Goal: Complete application form

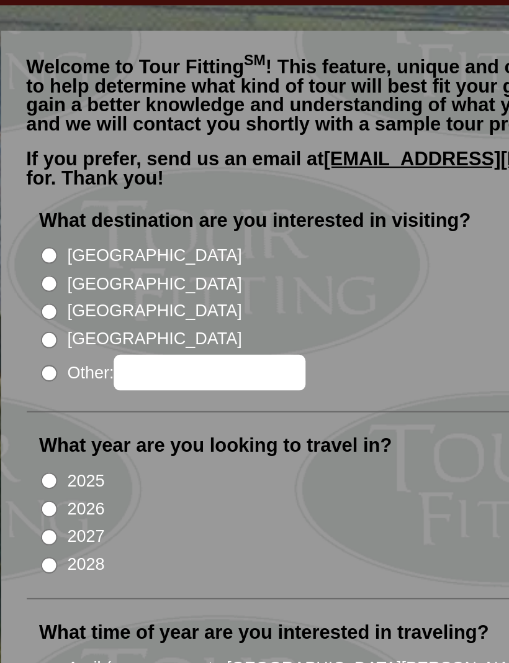
click at [29, 228] on input "[GEOGRAPHIC_DATA]" at bounding box center [33, 232] width 8 height 8
radio input "true"
click at [29, 337] on input "2026" at bounding box center [33, 341] width 8 height 8
radio input "true"
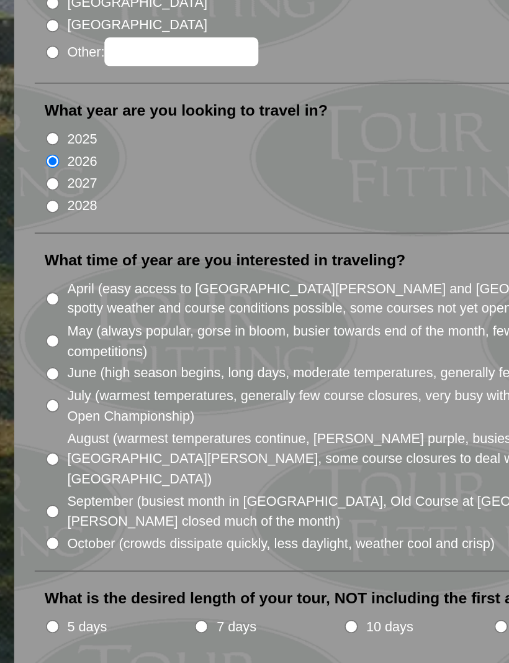
scroll to position [8, 0]
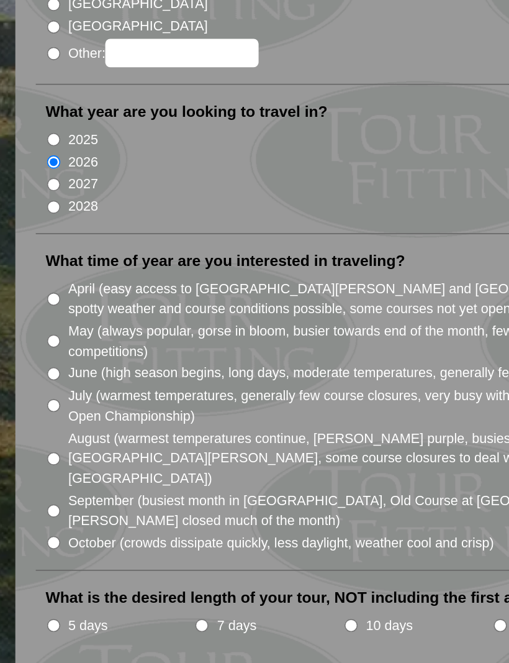
click at [35, 438] on input "May (always popular, gorse in bloom, busier towards end of the month, few cours…" at bounding box center [33, 442] width 8 height 8
radio input "true"
click at [122, 611] on input "7 days" at bounding box center [123, 615] width 8 height 8
radio input "true"
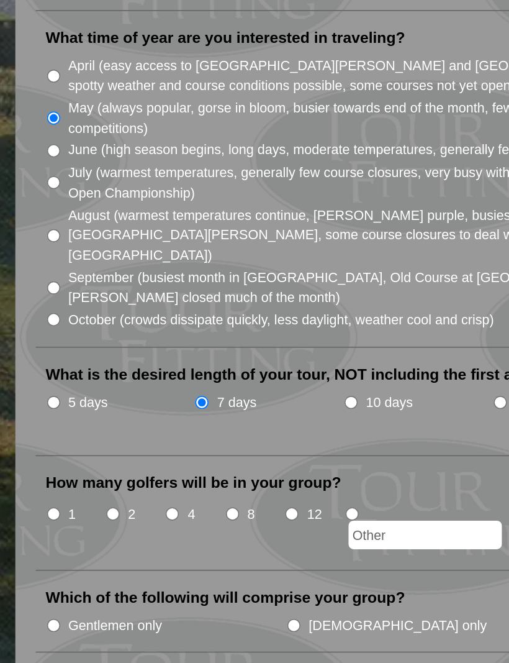
scroll to position [145, 0]
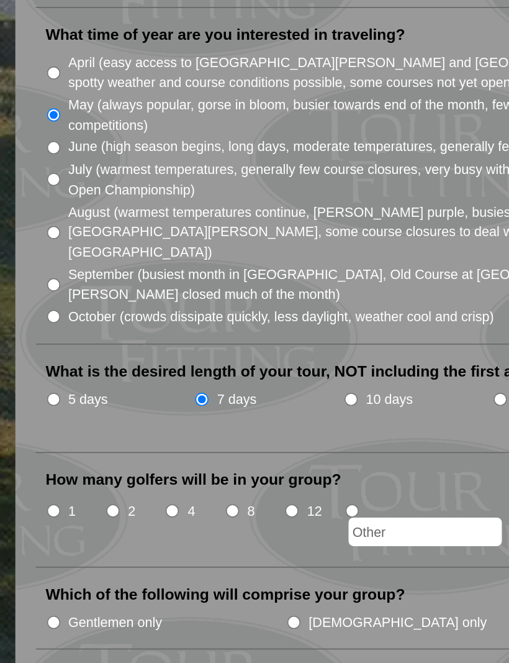
click at [35, 474] on input "5 days" at bounding box center [33, 478] width 8 height 8
radio input "true"
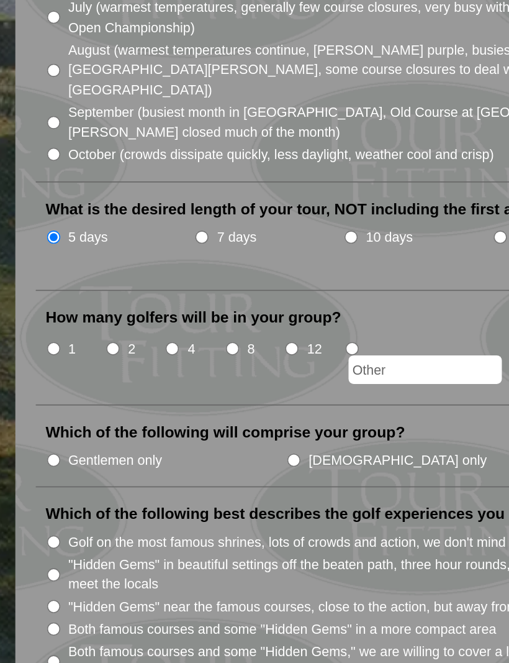
scroll to position [244, 0]
click at [104, 443] on input "4" at bounding box center [105, 447] width 8 height 8
radio input "true"
click at [36, 511] on input "Gentlemen only" at bounding box center [33, 515] width 8 height 8
radio input "true"
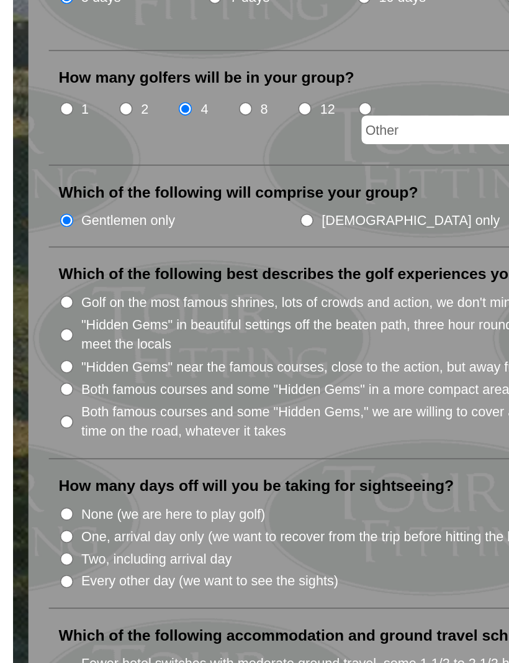
scroll to position [393, 0]
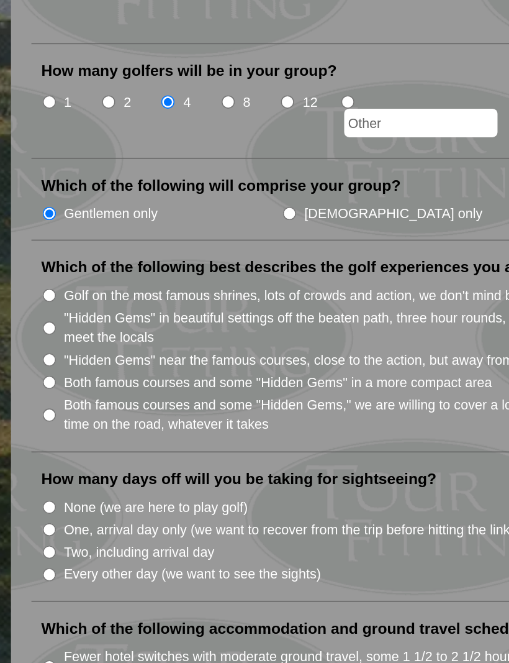
click at [32, 483] on input "Both famous courses and some "Hidden Gems," we are willing to cover a lot of te…" at bounding box center [33, 487] width 8 height 8
radio input "true"
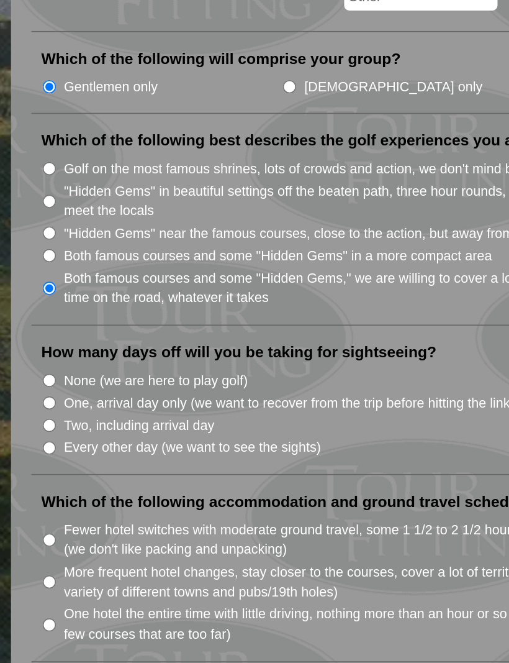
scroll to position [476, 0]
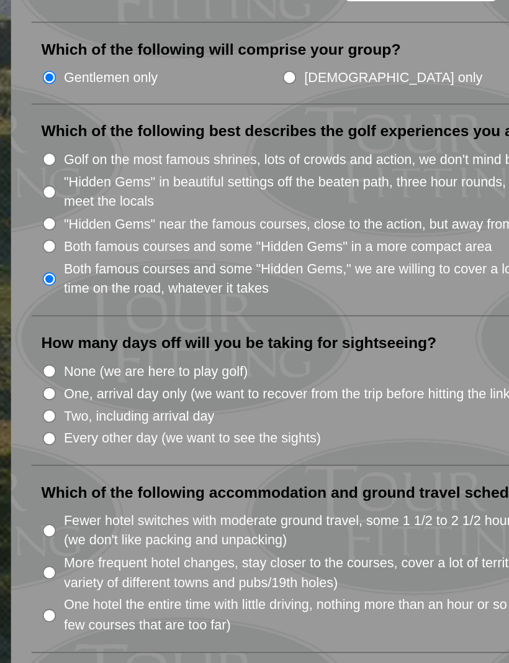
click at [30, 470] on input "One, arrival day only (we want to recover from the trip before hitting the link…" at bounding box center [33, 474] width 8 height 8
radio input "true"
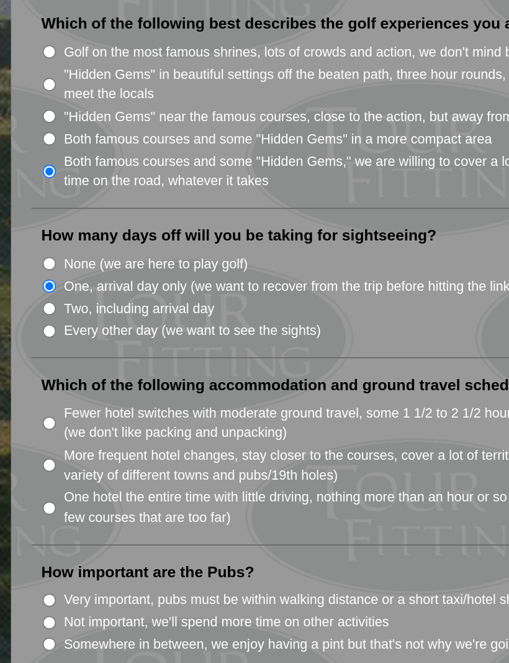
scroll to position [541, 0]
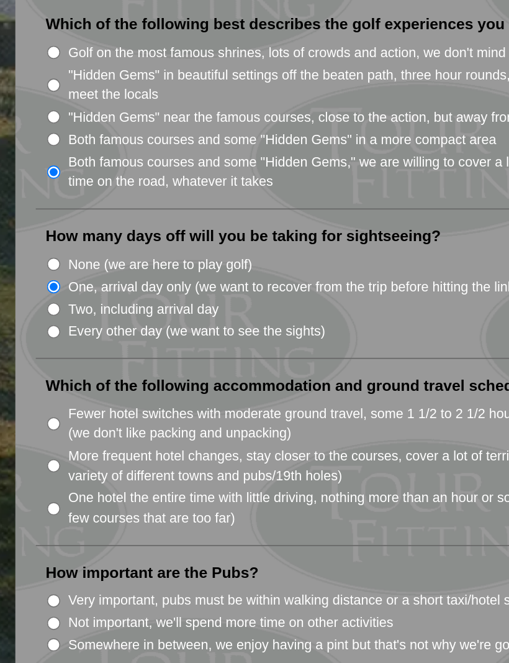
click at [37, 514] on input "More frequent hotel changes, stay closer to the courses, cover a lot of territo…" at bounding box center [33, 518] width 8 height 8
radio input "true"
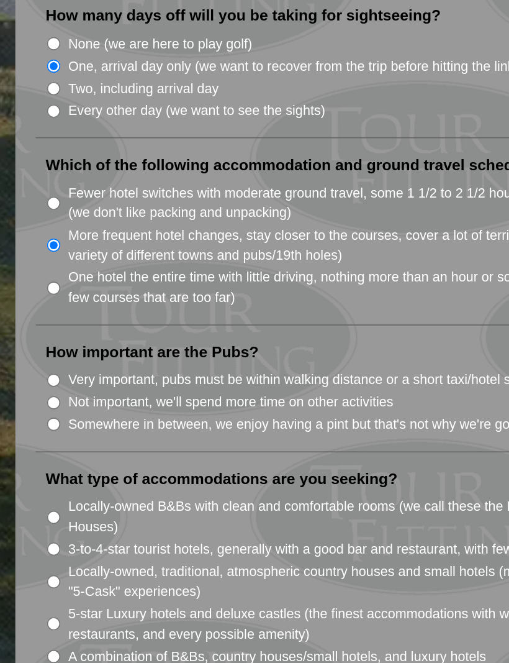
scroll to position [676, 0]
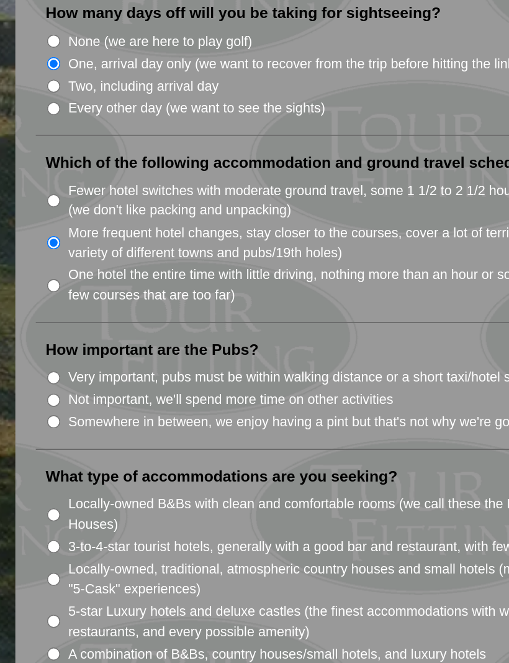
click at [30, 461] on input "Very important, pubs must be within walking distance or a short taxi/hotel shut…" at bounding box center [33, 465] width 8 height 8
radio input "true"
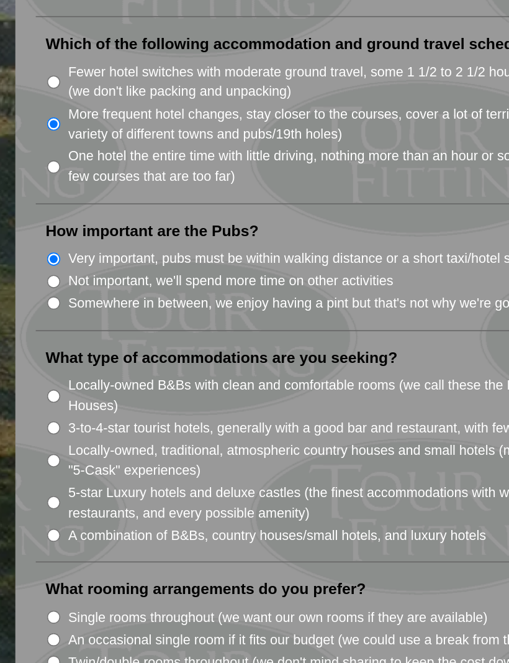
scroll to position [749, 0]
click at [34, 491] on input "3-to-4-star tourist hotels, generally with a good bar and restaurant, with fewe…" at bounding box center [33, 495] width 8 height 8
radio input "true"
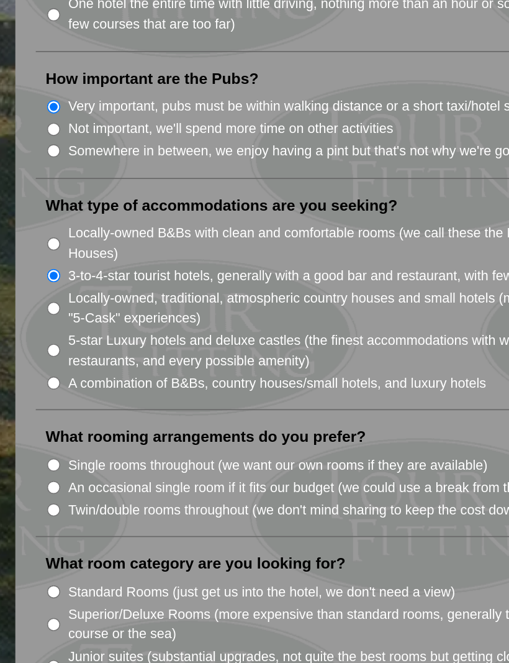
scroll to position [840, 0]
click at [35, 514] on input "Single rooms throughout (we want our own rooms if they are available)" at bounding box center [33, 518] width 8 height 8
radio input "true"
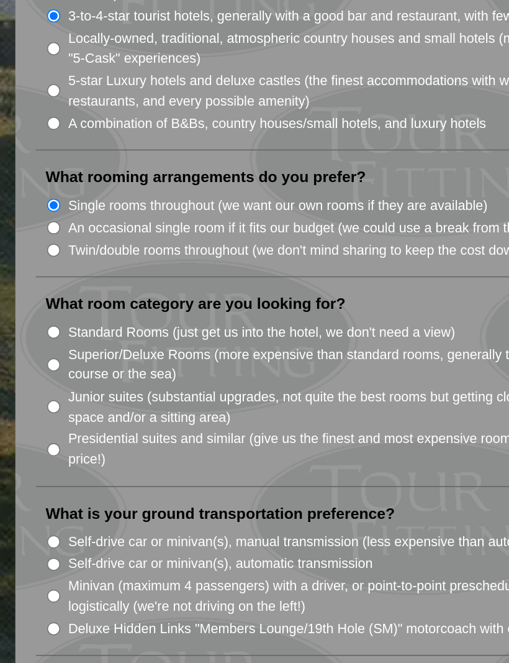
scroll to position [998, 0]
click at [29, 430] on li "Standard Rooms (just get us into the hotel, we don't need a view)" at bounding box center [257, 437] width 458 height 14
click at [35, 433] on input "Standard Rooms (just get us into the hotel, we don't need a view)" at bounding box center [33, 437] width 8 height 8
radio input "true"
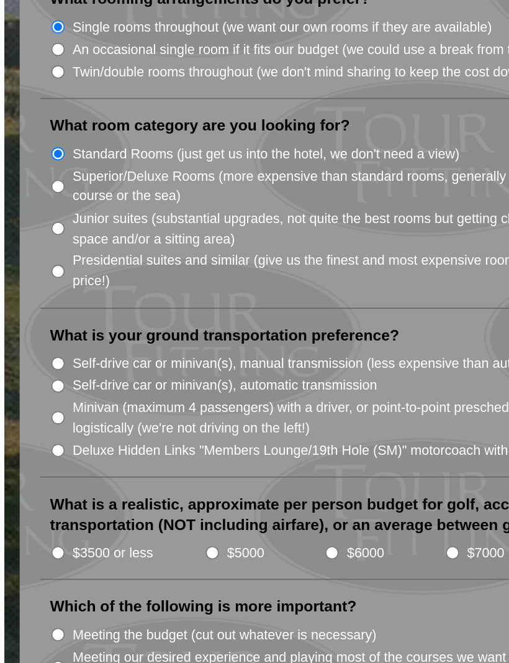
scroll to position [1106, 0]
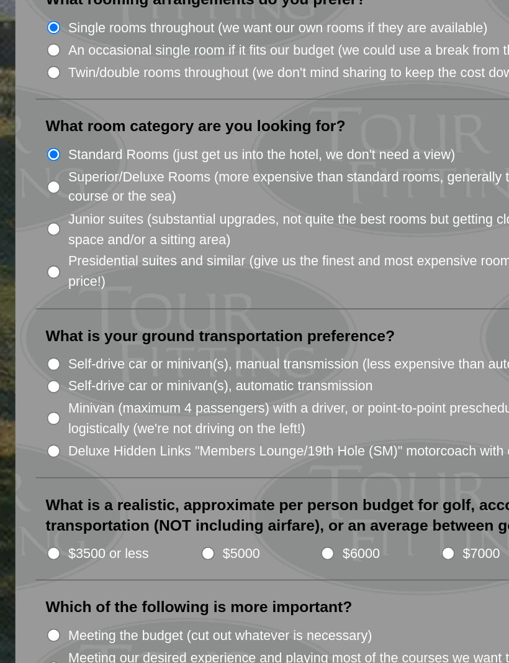
click at [37, 485] on input "Minivan (maximum 4 passengers) with a driver, or point-to-point prescheduled tr…" at bounding box center [33, 489] width 8 height 8
radio input "true"
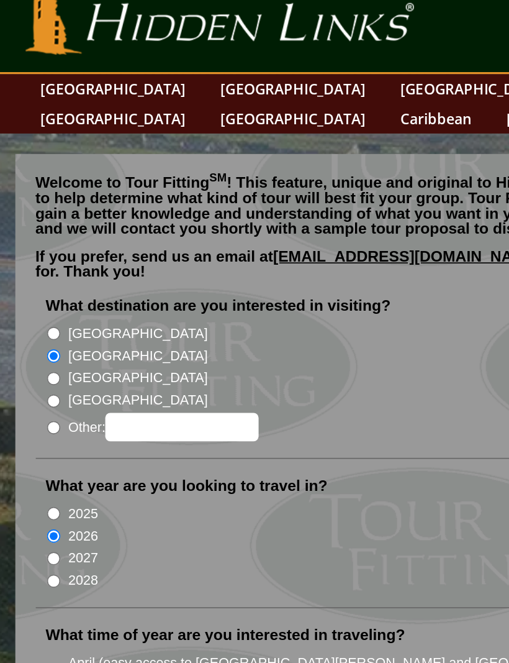
scroll to position [0, 0]
